Goal: Task Accomplishment & Management: Complete application form

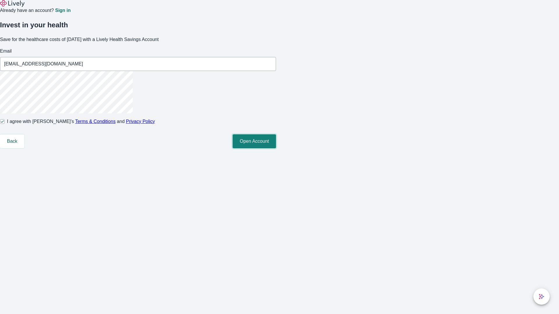
click at [276, 148] on button "Open Account" at bounding box center [254, 142] width 43 height 14
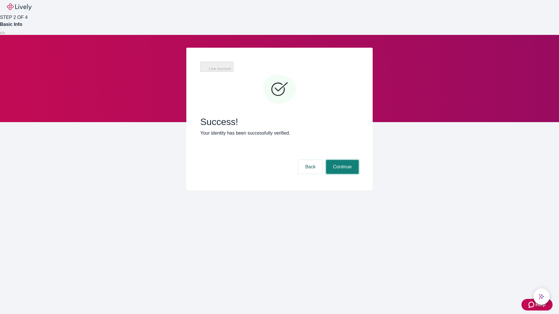
click at [342, 160] on button "Continue" at bounding box center [342, 167] width 33 height 14
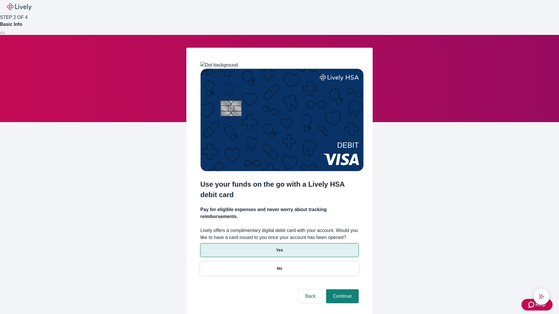
click at [279, 247] on p "Yes" at bounding box center [279, 250] width 7 height 6
click at [342, 290] on button "Continue" at bounding box center [342, 297] width 33 height 14
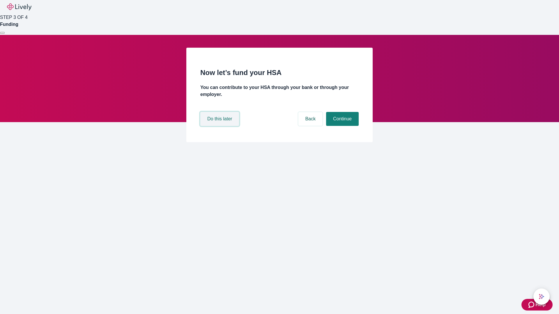
click at [220, 126] on button "Do this later" at bounding box center [219, 119] width 39 height 14
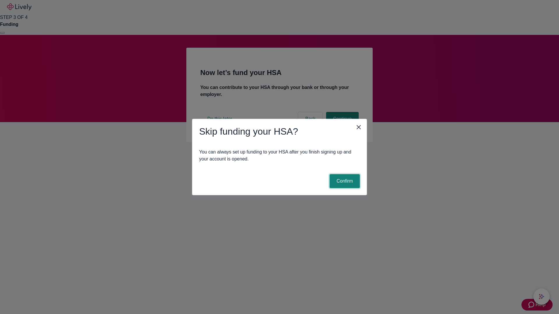
click at [344, 181] on button "Confirm" at bounding box center [345, 181] width 30 height 14
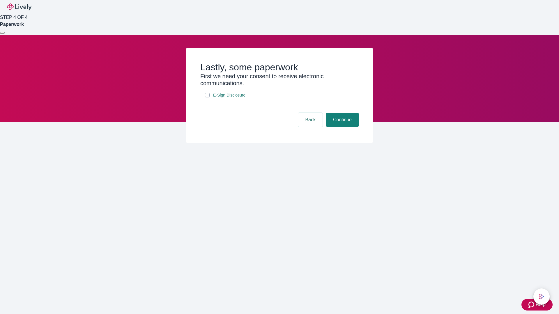
click at [207, 98] on input "E-Sign Disclosure" at bounding box center [207, 95] width 5 height 5
checkbox input "true"
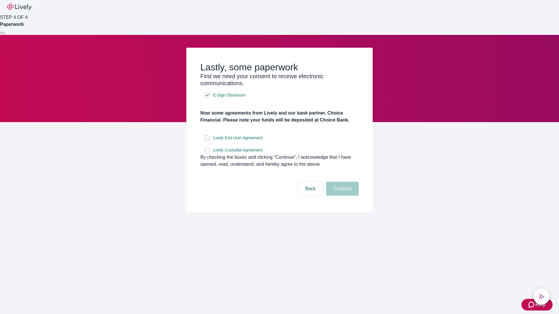
click at [207, 140] on input "Lively End User Agreement" at bounding box center [207, 138] width 5 height 5
checkbox input "true"
click at [207, 153] on input "Lively Custodial Agreement" at bounding box center [207, 150] width 5 height 5
checkbox input "true"
click at [342, 196] on button "Continue" at bounding box center [342, 189] width 33 height 14
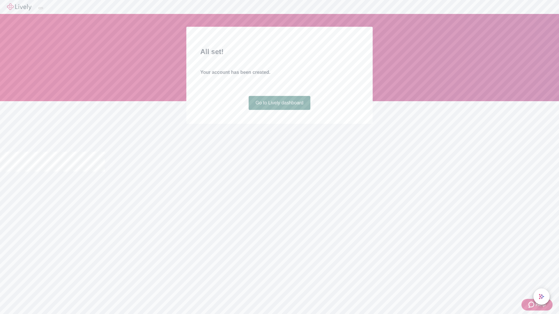
click at [279, 110] on link "Go to Lively dashboard" at bounding box center [280, 103] width 62 height 14
